Goal: Task Accomplishment & Management: Manage account settings

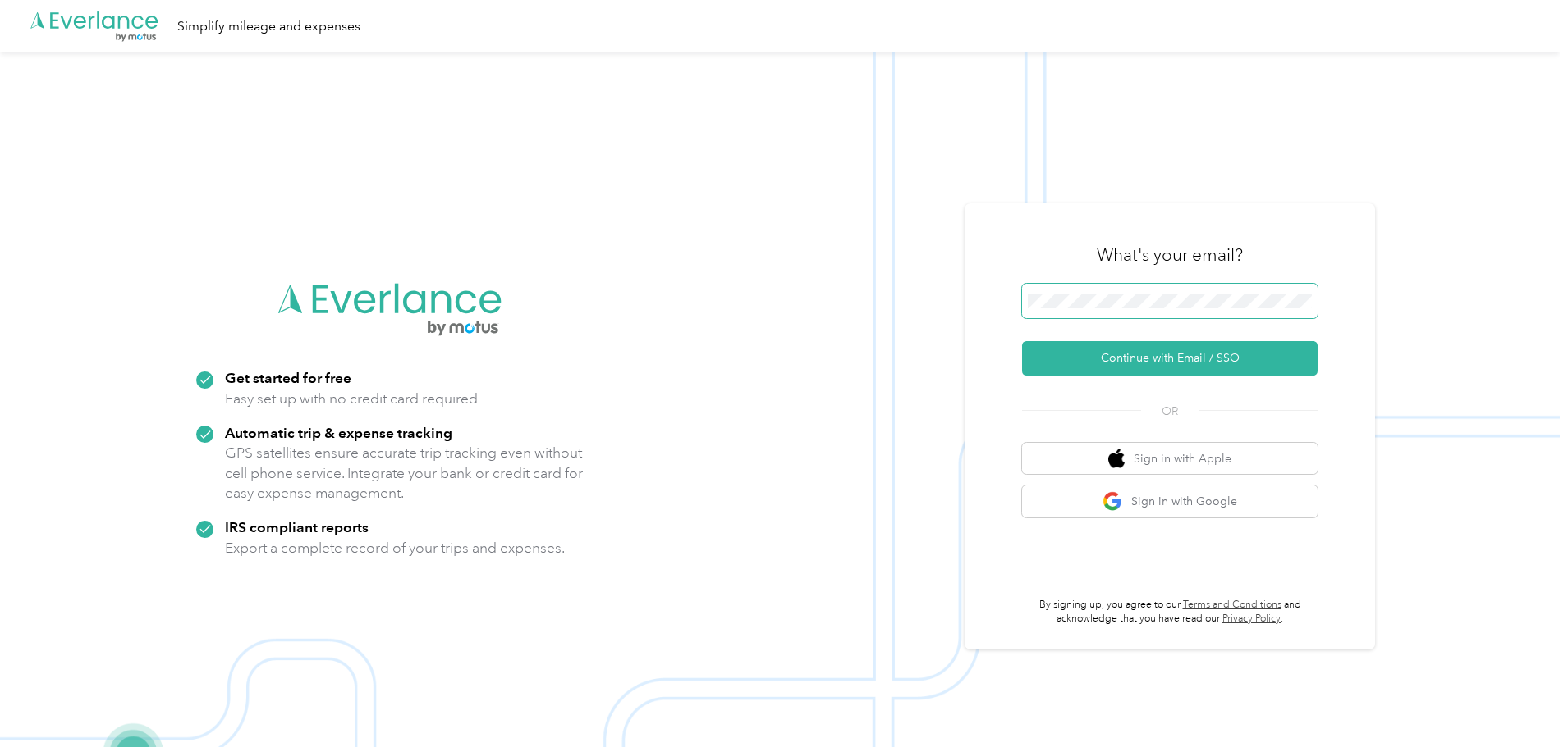
click at [1022, 341] on button "Continue with Email / SSO" at bounding box center [1170, 358] width 296 height 35
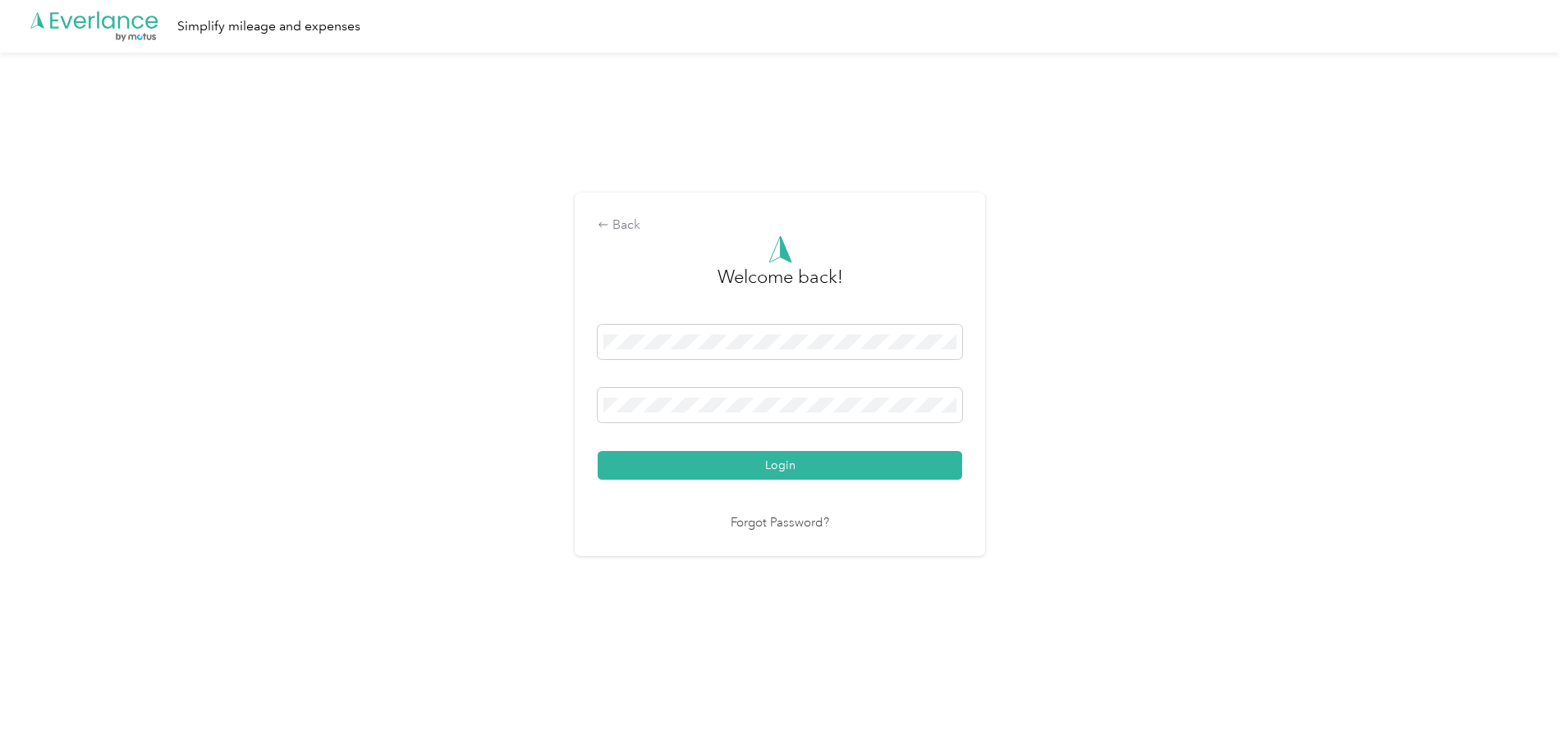
click at [597, 452] on button "Login" at bounding box center [779, 465] width 365 height 29
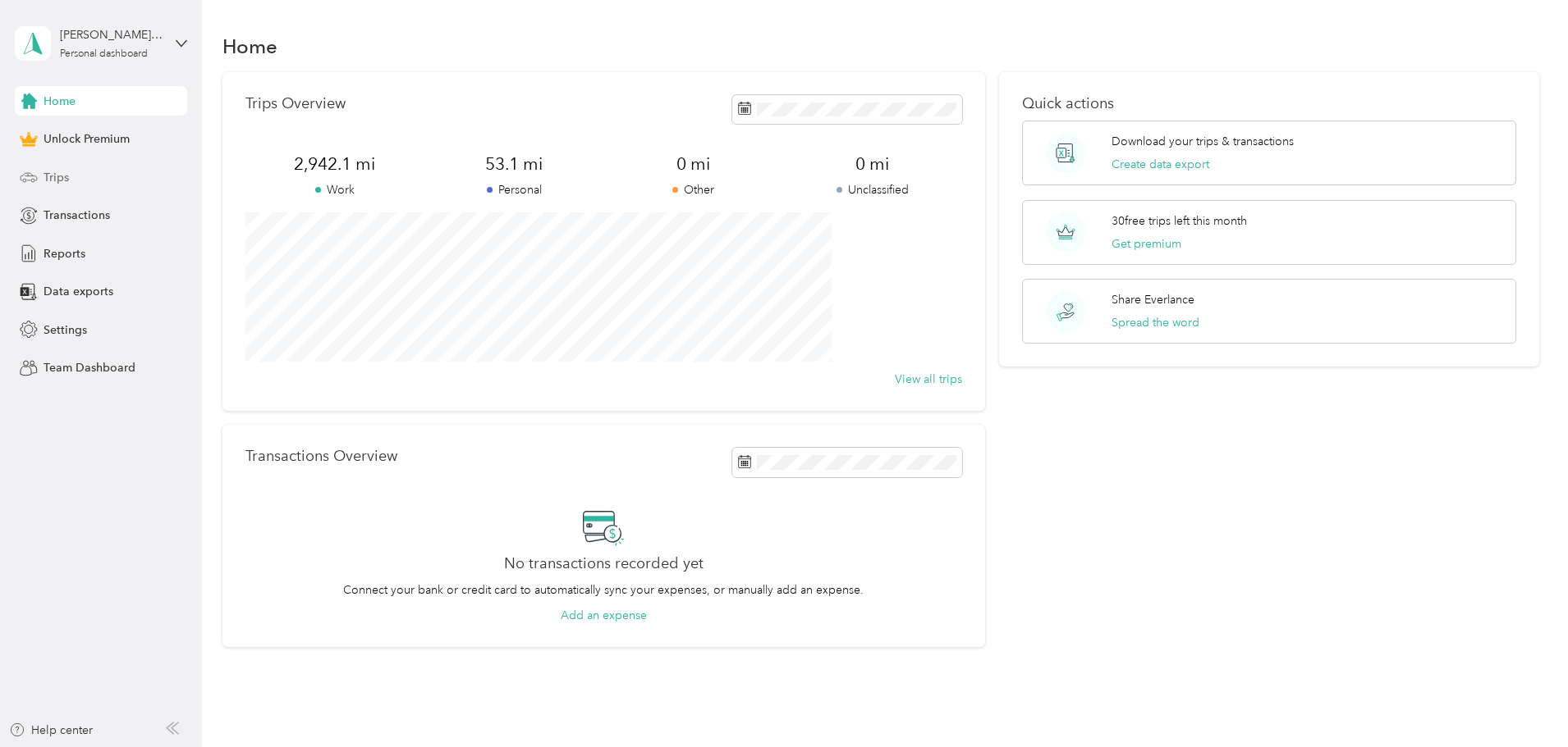
click at [43, 177] on div "Trips" at bounding box center [101, 177] width 172 height 30
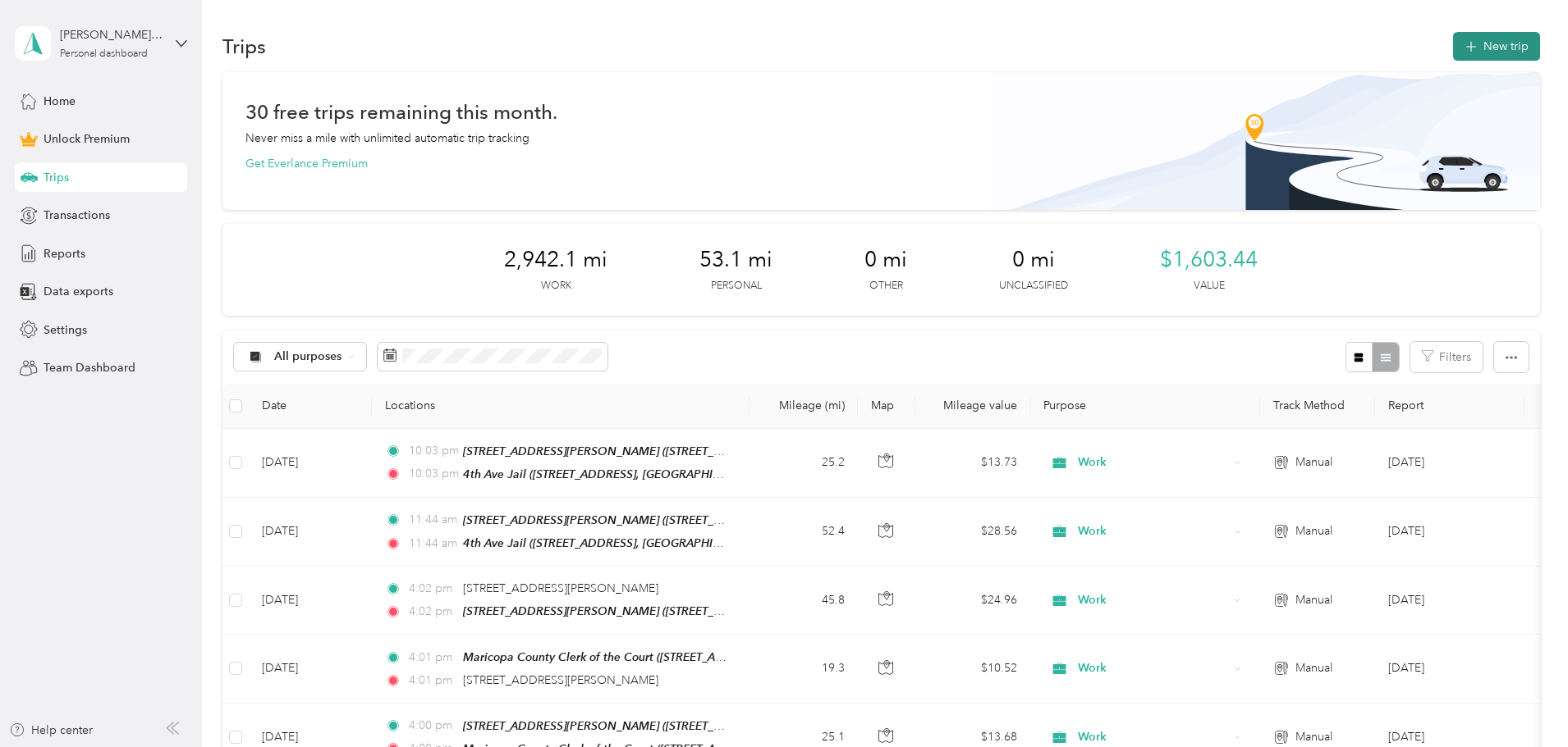
click at [1461, 51] on icon "button" at bounding box center [1470, 46] width 19 height 19
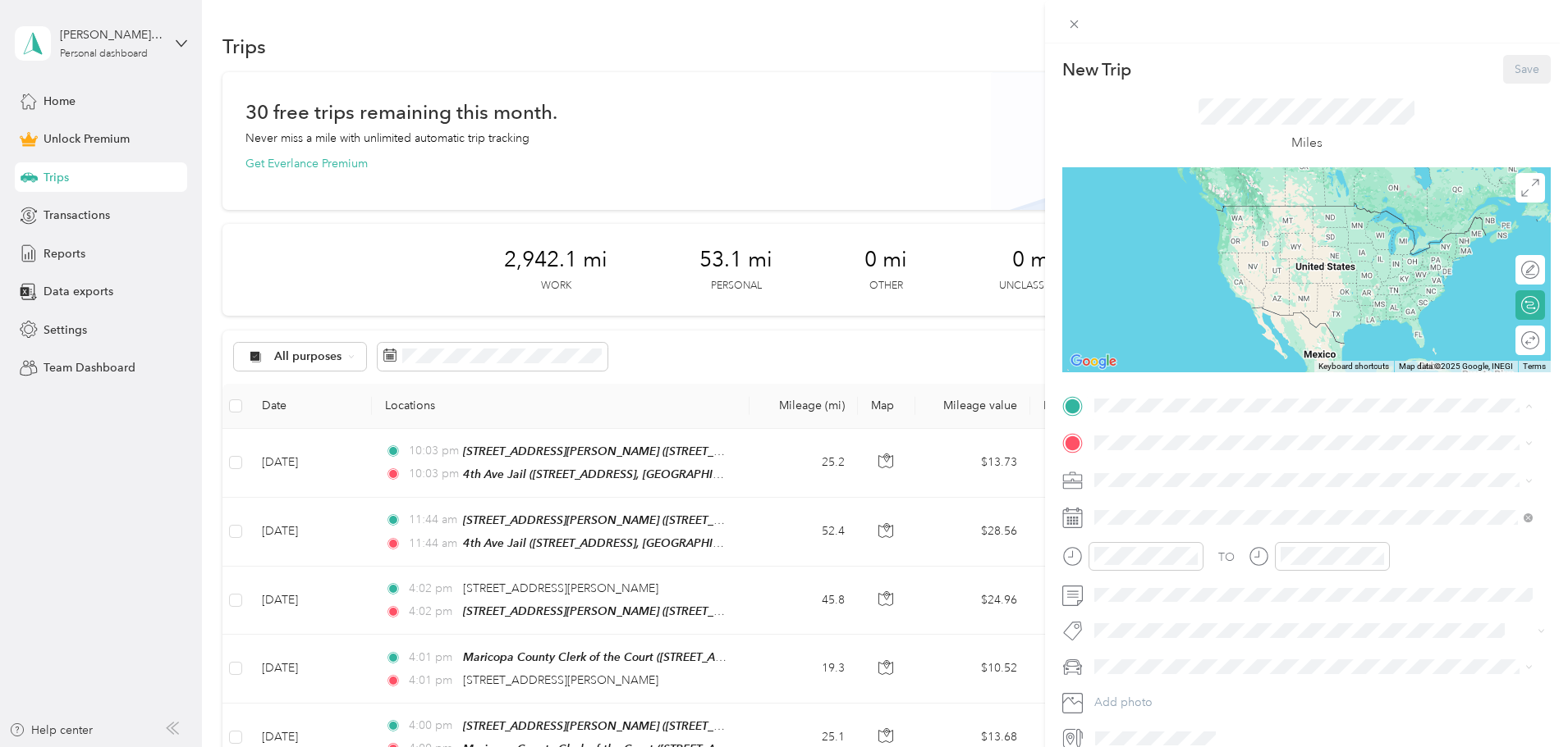
click at [1159, 477] on div "[STREET_ADDRESS][GEOGRAPHIC_DATA][PERSON_NAME][PERSON_NAME], [US_STATE], [GEOGR…" at bounding box center [1326, 489] width 401 height 51
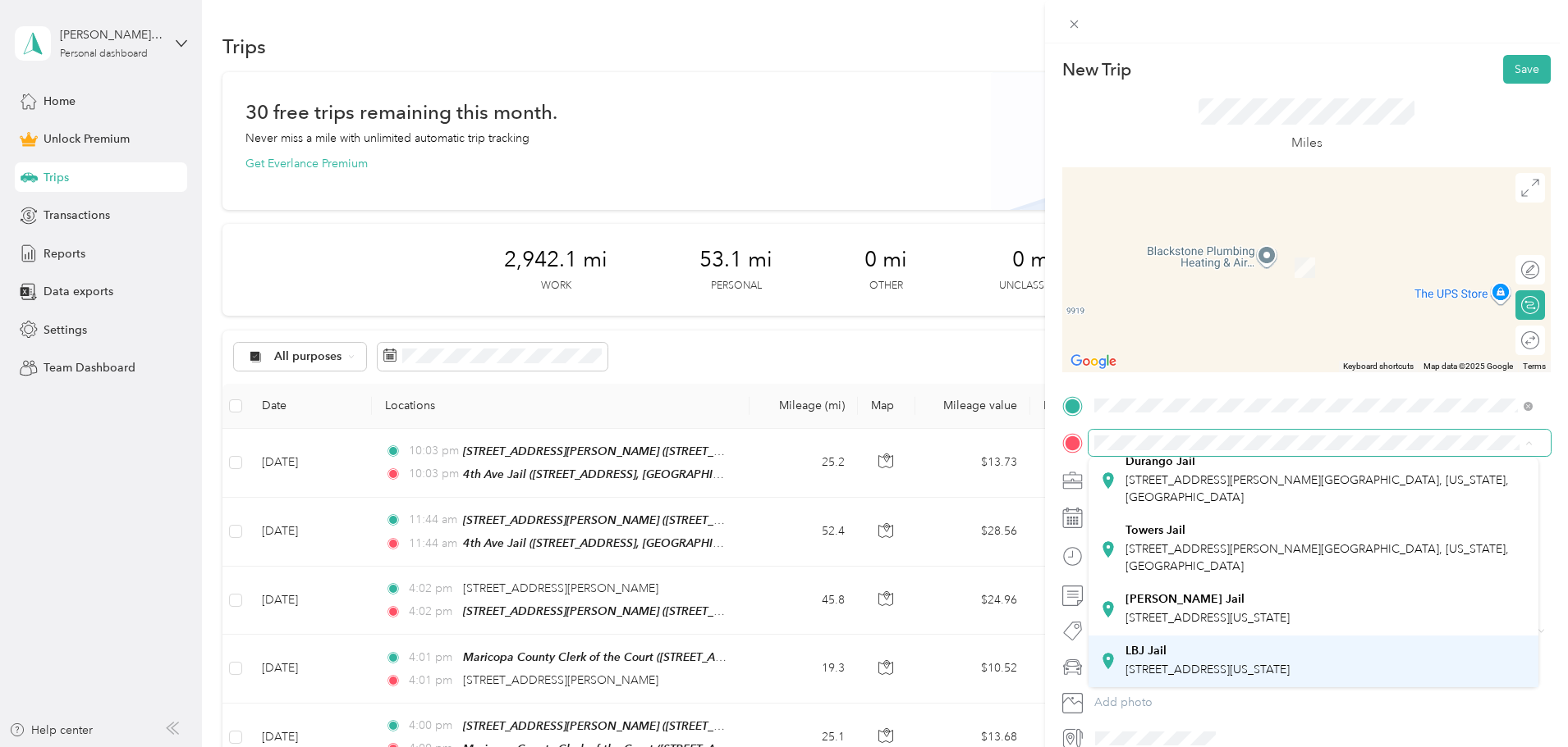
scroll to position [425, 0]
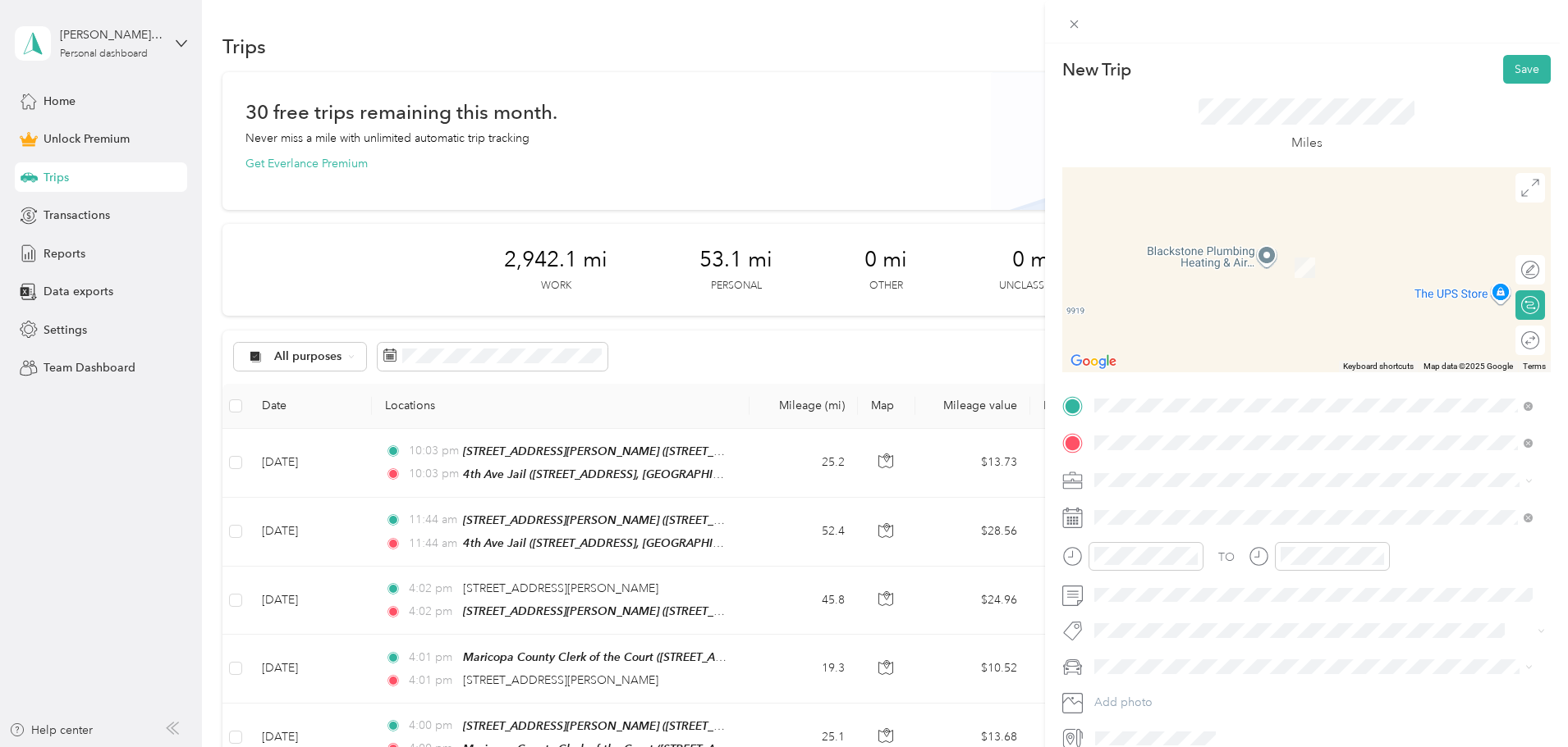
click at [1184, 592] on span "[STREET_ADDRESS][US_STATE]" at bounding box center [1207, 595] width 164 height 14
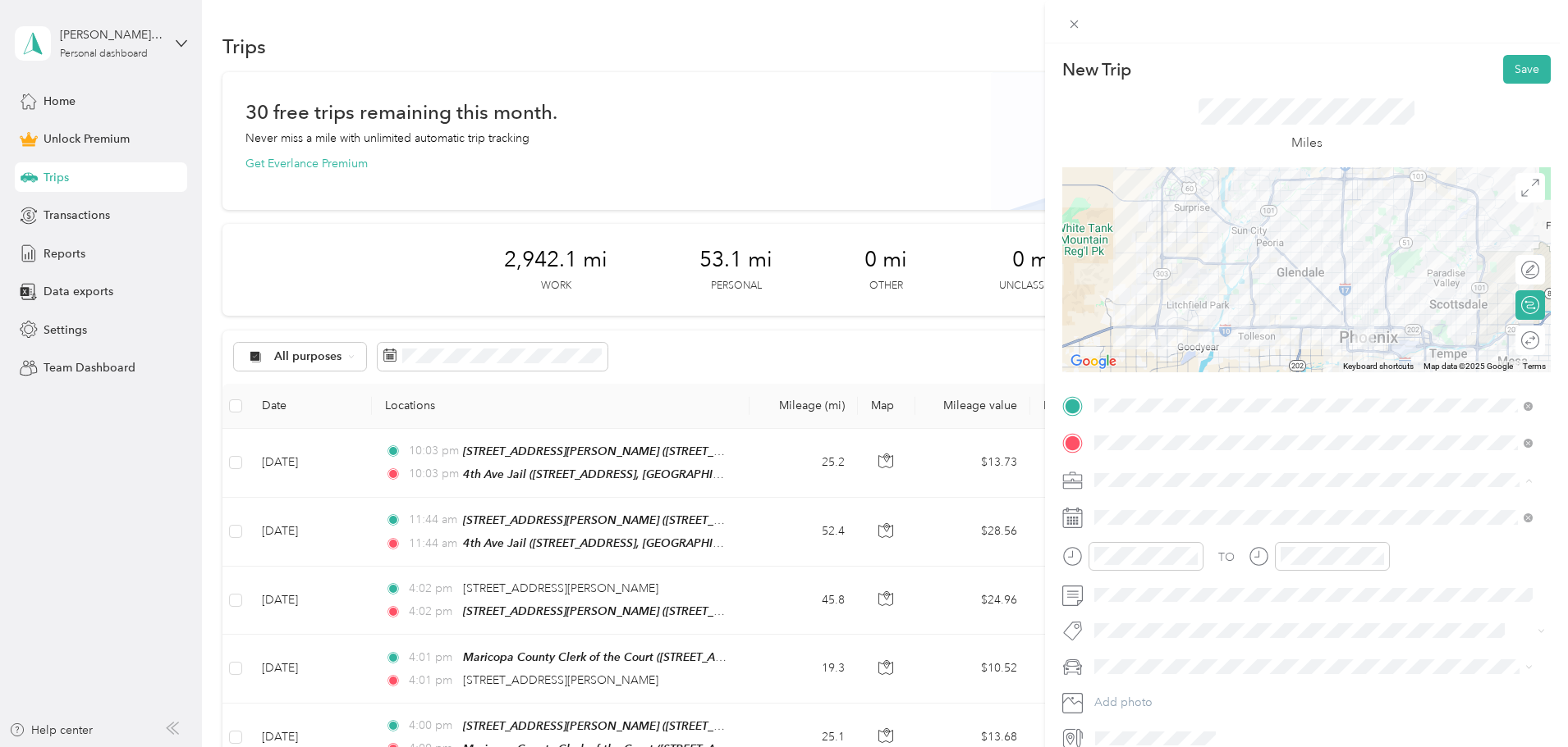
click at [1114, 506] on span "Work" at bounding box center [1114, 509] width 28 height 14
click at [1143, 655] on span at bounding box center [1319, 667] width 462 height 27
click at [1130, 689] on li "TRUCK" at bounding box center [1313, 696] width 450 height 29
click at [1525, 339] on div at bounding box center [1522, 340] width 35 height 17
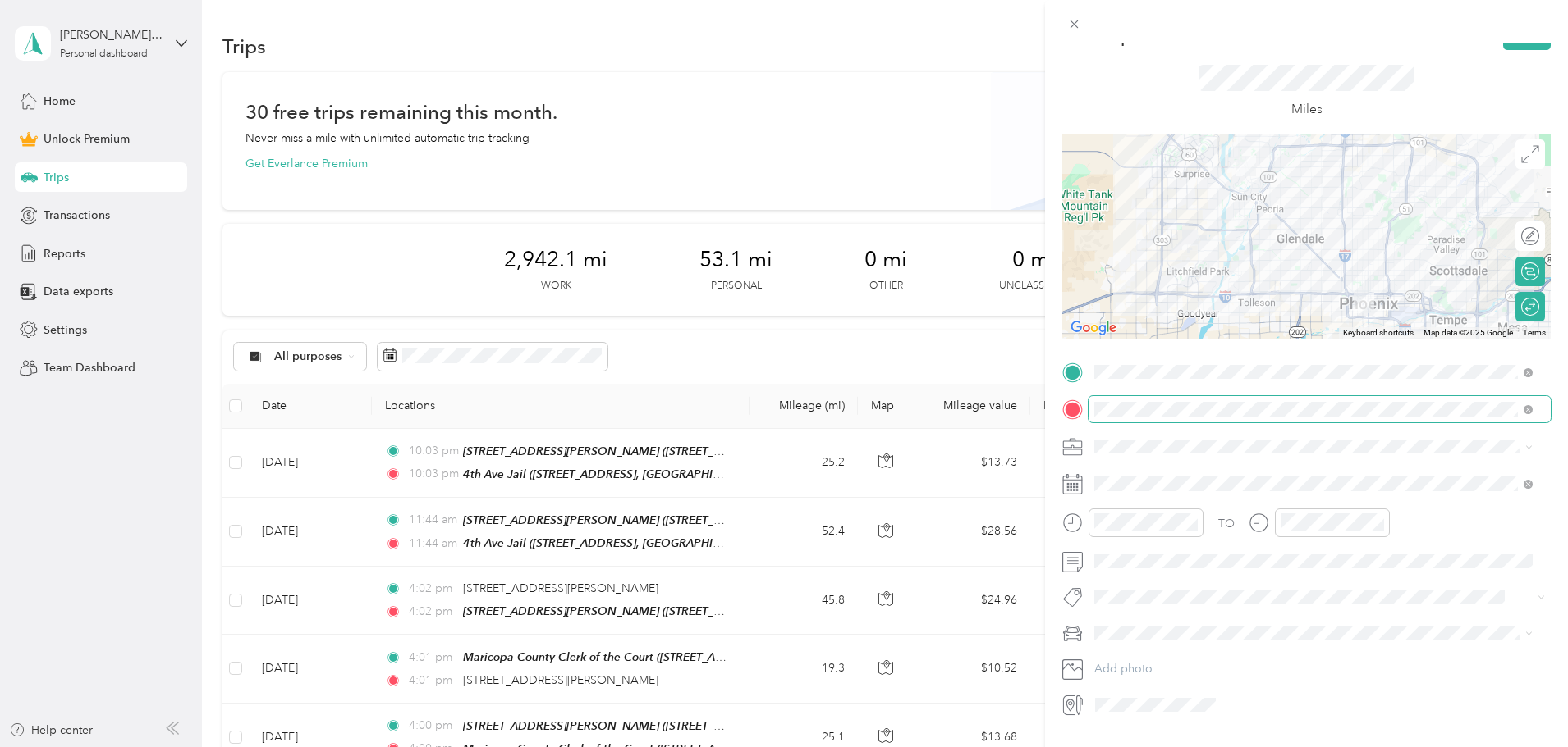
scroll to position [0, 0]
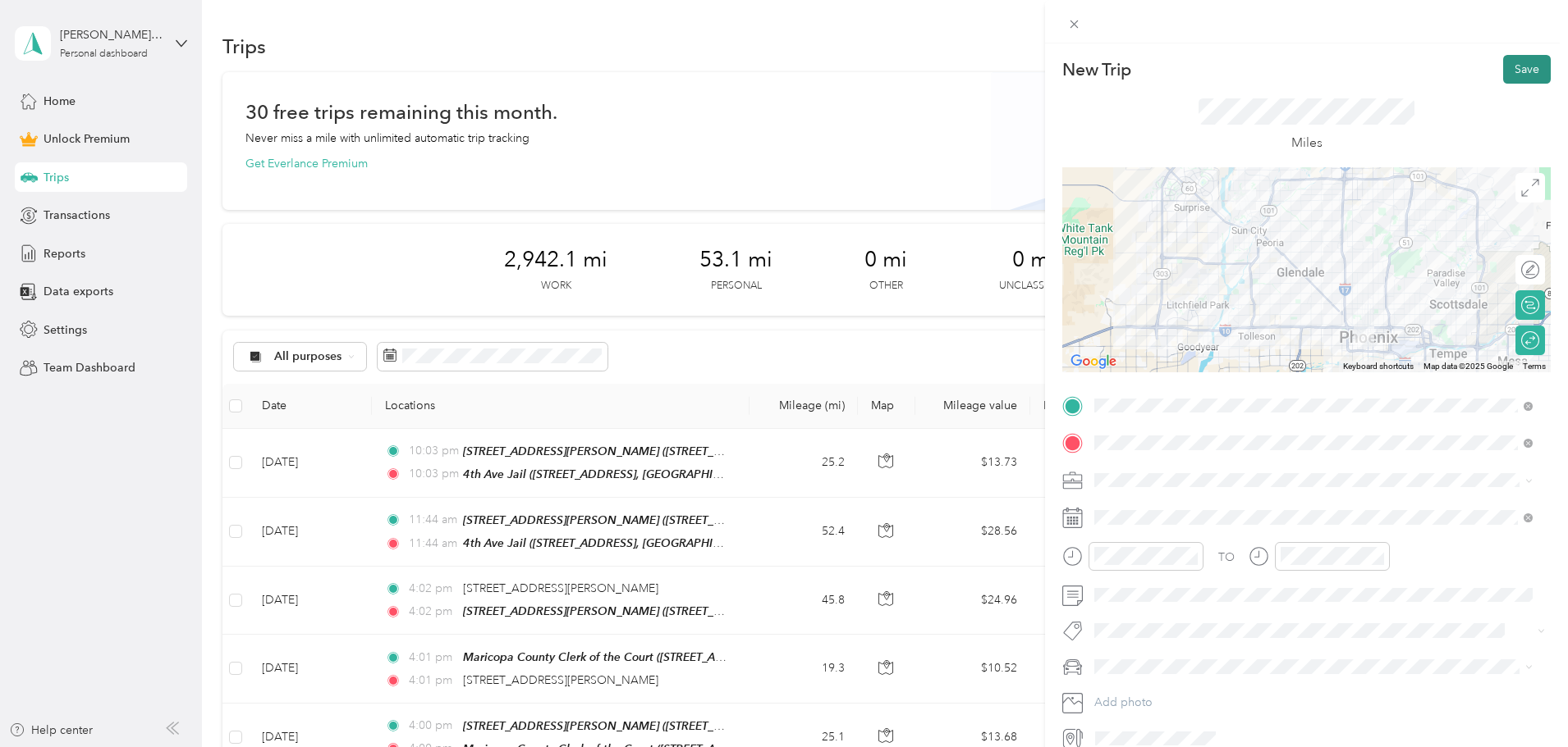
click at [1520, 68] on button "Save" at bounding box center [1526, 69] width 47 height 29
